Goal: Communication & Community: Answer question/provide support

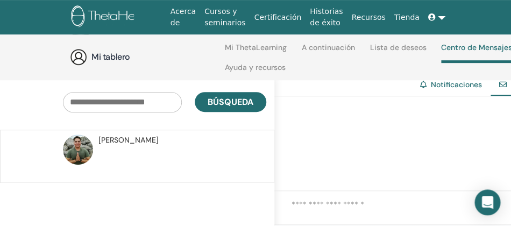
scroll to position [82, 0]
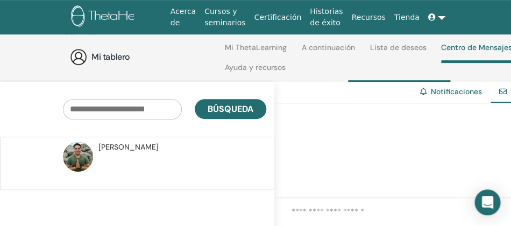
click at [159, 146] on span "Michael Andrés Cavieres Valencia" at bounding box center [128, 146] width 60 height 11
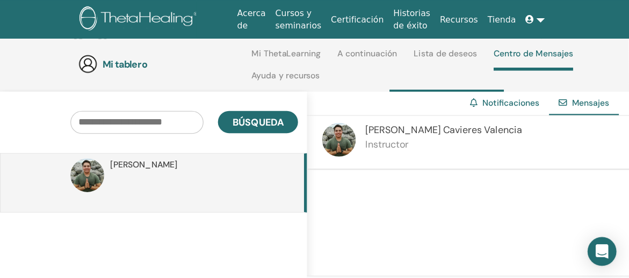
scroll to position [82, 0]
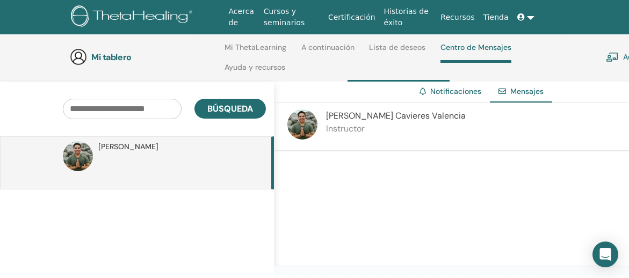
click at [391, 178] on div at bounding box center [459, 210] width 371 height 117
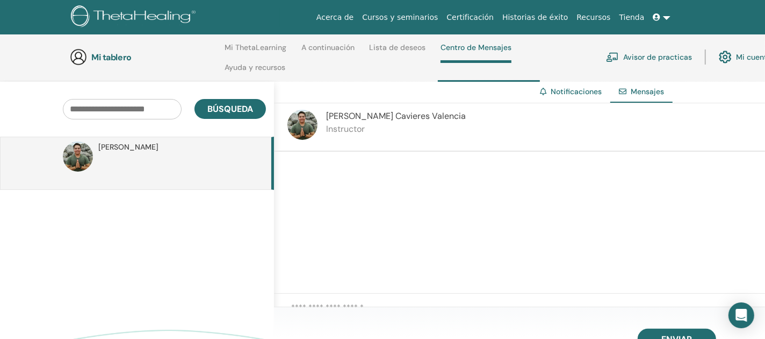
click at [444, 217] on div at bounding box center [519, 223] width 491 height 142
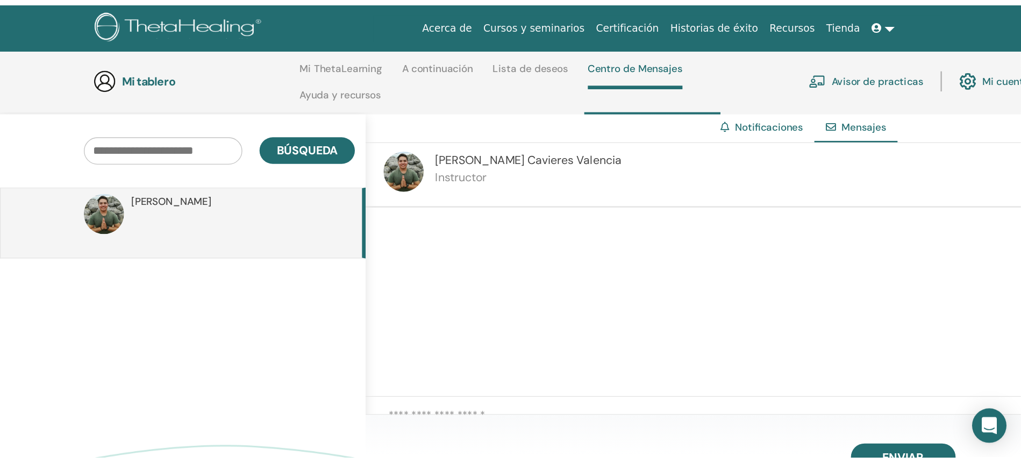
scroll to position [37, 0]
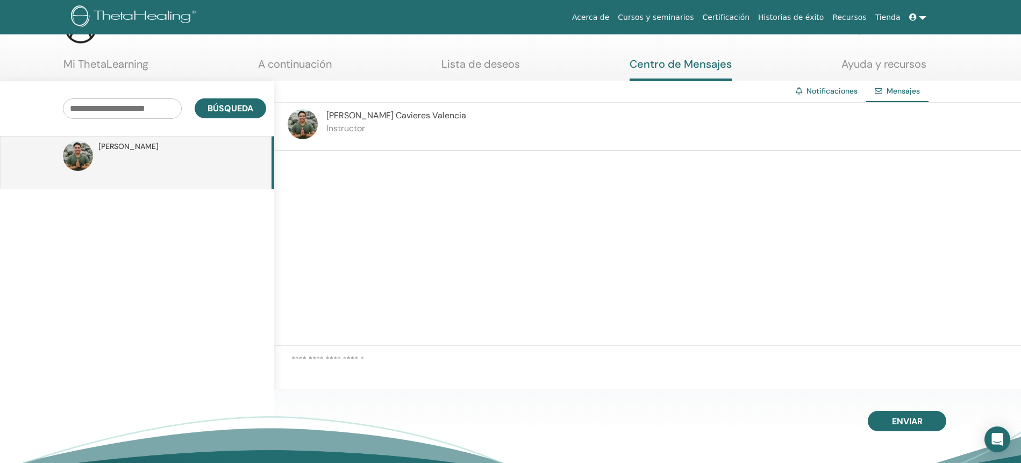
click at [510, 225] on div at bounding box center [647, 248] width 746 height 195
click at [219, 107] on span "Búsqueda" at bounding box center [230, 108] width 46 height 11
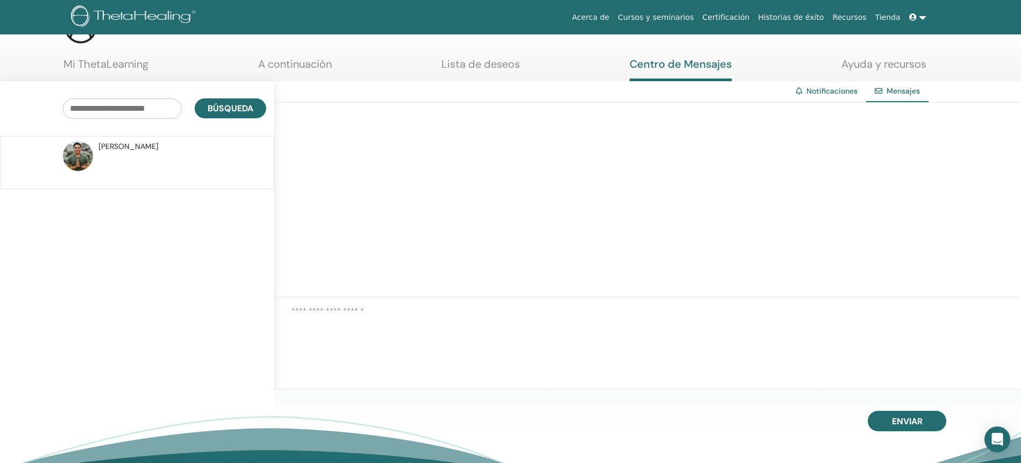
click at [510, 95] on div "Notificaciones" at bounding box center [826, 91] width 79 height 20
click at [510, 91] on link "Notificaciones" at bounding box center [831, 91] width 51 height 10
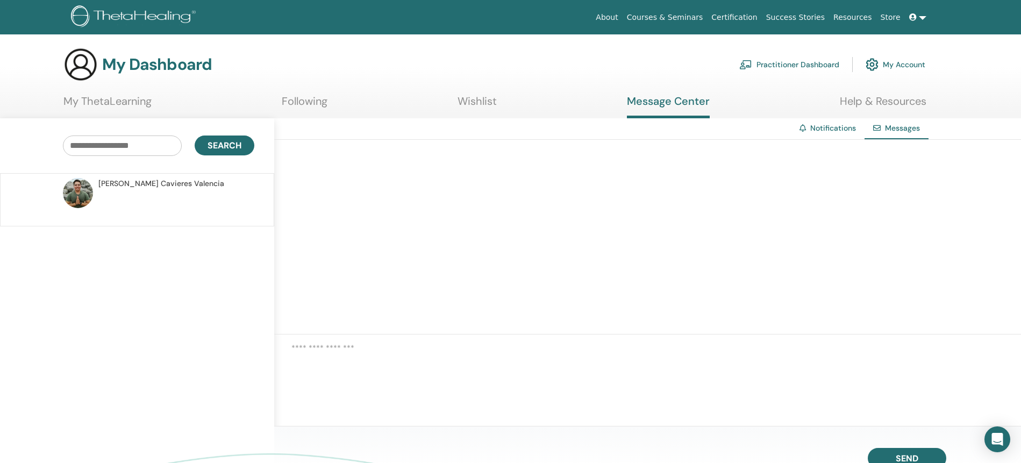
click at [889, 135] on div "Messages" at bounding box center [896, 128] width 64 height 21
click at [877, 129] on icon at bounding box center [877, 128] width 8 height 8
click at [458, 181] on div at bounding box center [647, 237] width 746 height 195
click at [198, 184] on span "Michael Andrés Cavieres Valencia" at bounding box center [161, 183] width 126 height 11
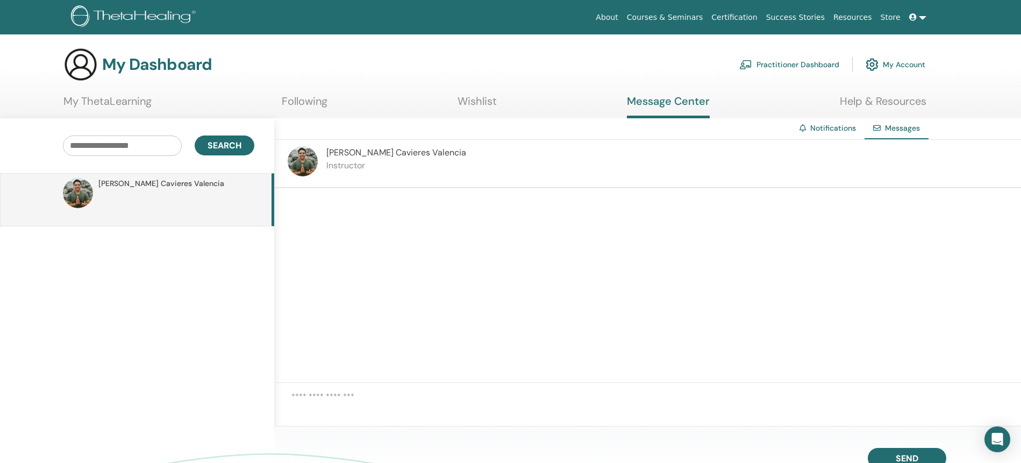
click at [475, 233] on div at bounding box center [647, 285] width 746 height 195
